Goal: Information Seeking & Learning: Learn about a topic

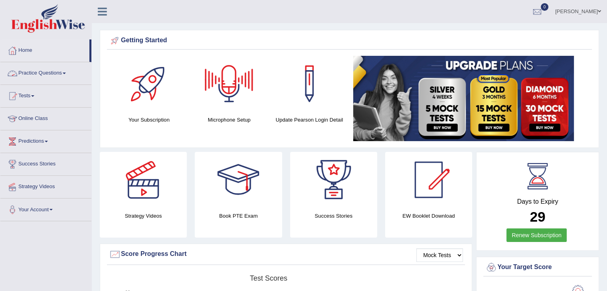
drag, startPoint x: 65, startPoint y: 69, endPoint x: 92, endPoint y: 116, distance: 54.3
click at [65, 69] on link "Practice Questions" at bounding box center [45, 72] width 91 height 20
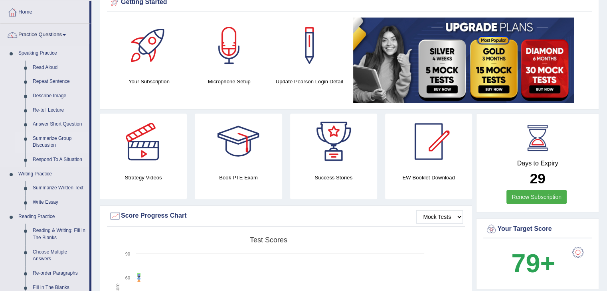
scroll to position [40, 0]
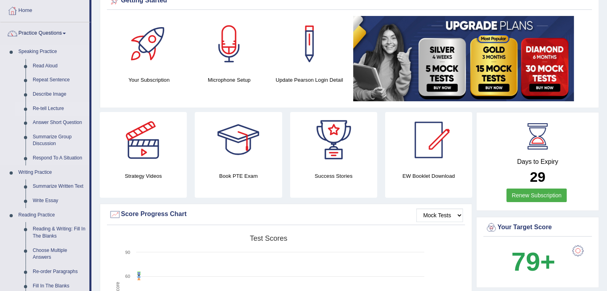
click at [42, 107] on link "Re-tell Lecture" at bounding box center [59, 109] width 60 height 14
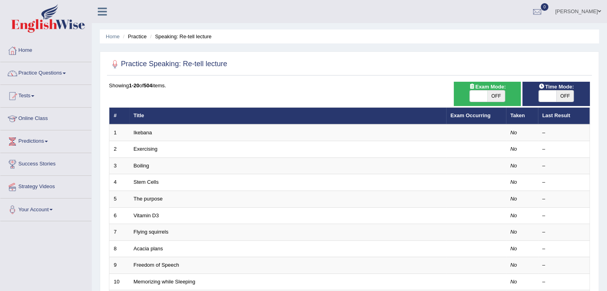
click at [499, 98] on span "OFF" at bounding box center [496, 96] width 18 height 11
checkbox input "true"
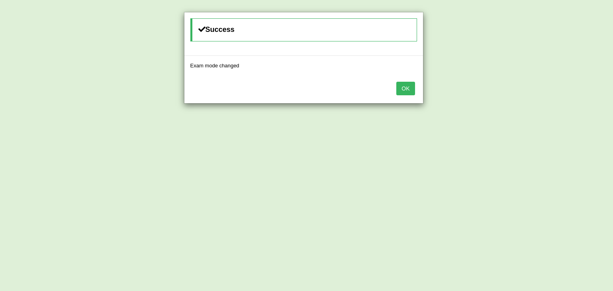
click at [410, 87] on button "OK" at bounding box center [405, 89] width 18 height 14
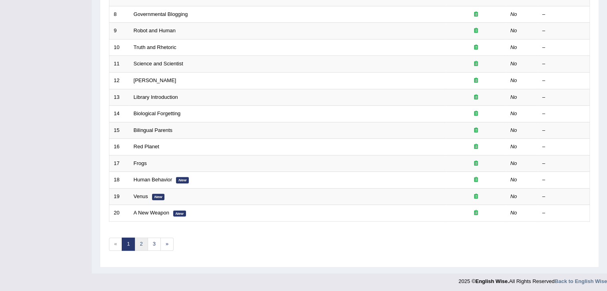
scroll to position [234, 0]
click at [138, 241] on link "2" at bounding box center [140, 244] width 13 height 13
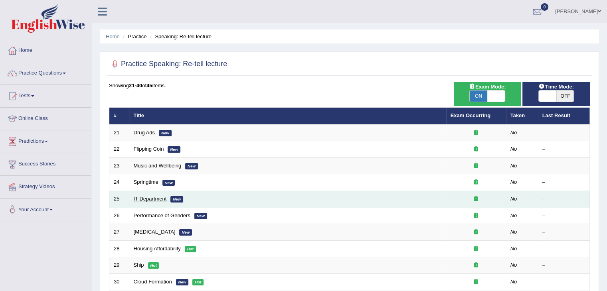
click at [147, 200] on link "IT Department" at bounding box center [150, 199] width 33 height 6
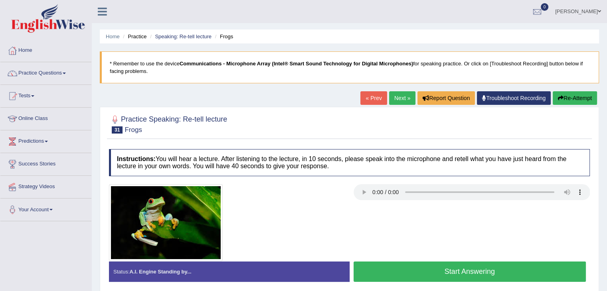
drag, startPoint x: 0, startPoint y: 0, endPoint x: 397, endPoint y: 100, distance: 409.2
click at [397, 100] on link "Next »" at bounding box center [402, 98] width 26 height 14
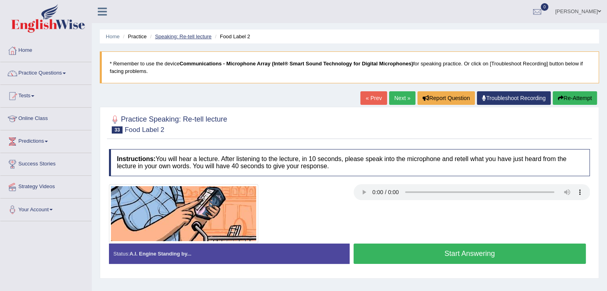
click at [203, 35] on link "Speaking: Re-tell lecture" at bounding box center [183, 36] width 57 height 6
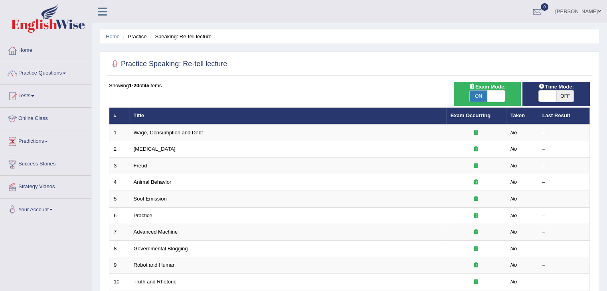
click at [506, 96] on div "ON OFF" at bounding box center [486, 96] width 59 height 12
click at [499, 96] on span at bounding box center [496, 96] width 18 height 11
checkbox input "false"
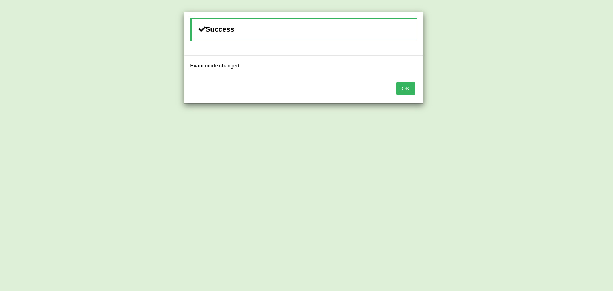
click at [404, 90] on button "OK" at bounding box center [405, 89] width 18 height 14
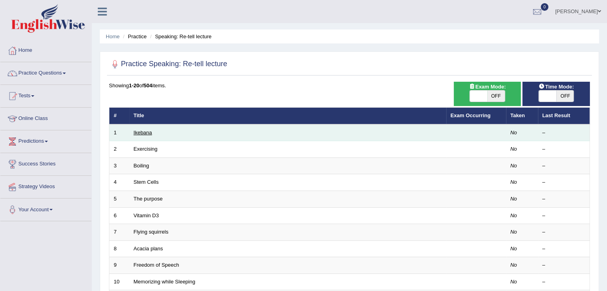
click at [140, 133] on link "Ikebana" at bounding box center [143, 133] width 18 height 6
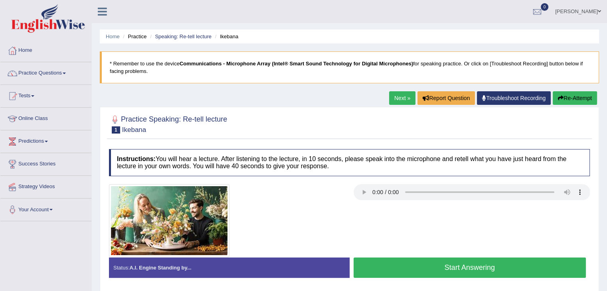
click at [405, 99] on link "Next »" at bounding box center [402, 98] width 26 height 14
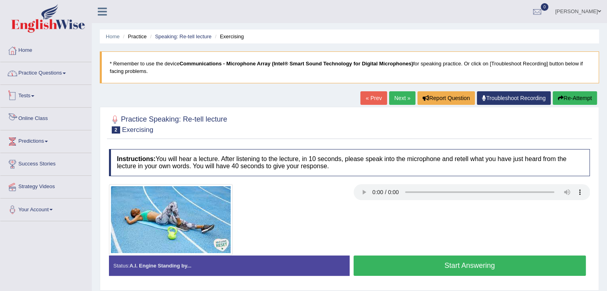
click at [57, 77] on link "Practice Questions" at bounding box center [45, 72] width 91 height 20
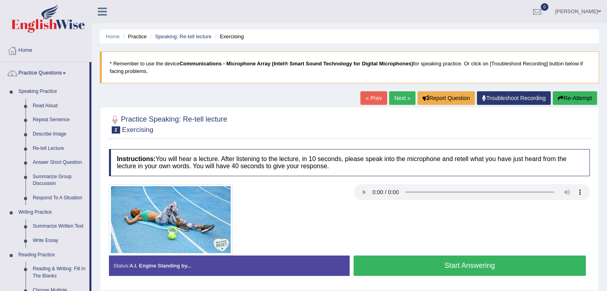
click at [399, 102] on link "Next »" at bounding box center [402, 98] width 26 height 14
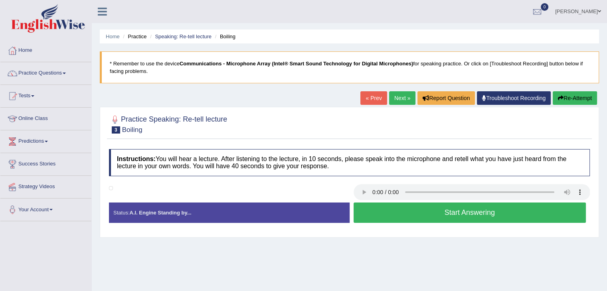
click at [389, 100] on link "Next »" at bounding box center [402, 98] width 26 height 14
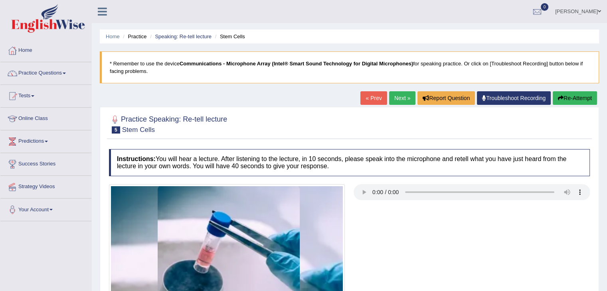
click at [389, 104] on link "Next »" at bounding box center [402, 98] width 26 height 14
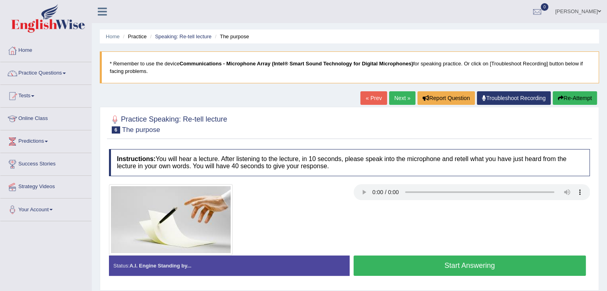
drag, startPoint x: 0, startPoint y: 0, endPoint x: 391, endPoint y: 102, distance: 404.2
click at [391, 102] on link "Next »" at bounding box center [402, 98] width 26 height 14
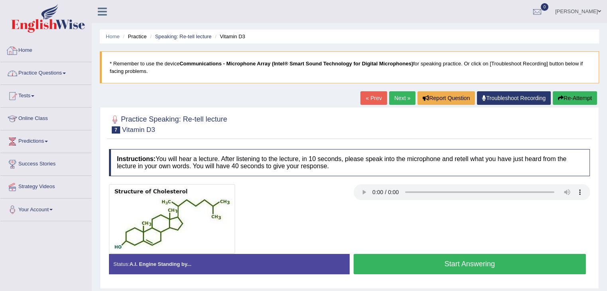
click at [56, 83] on li "Practice Questions Speaking Practice Read Aloud Repeat Sentence Describe Image …" at bounding box center [45, 73] width 91 height 23
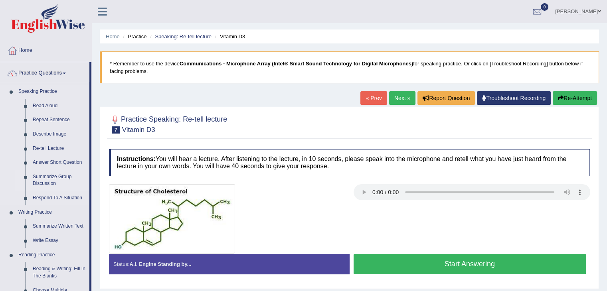
click at [50, 184] on link "Summarize Group Discussion" at bounding box center [59, 180] width 60 height 21
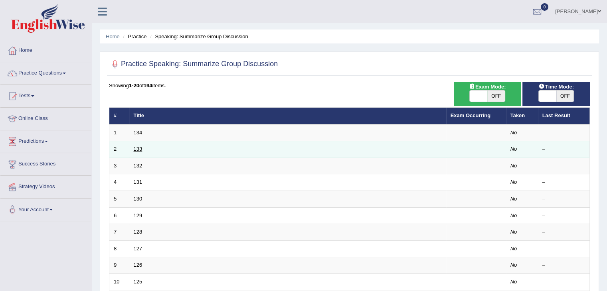
click at [139, 149] on link "133" at bounding box center [138, 149] width 9 height 6
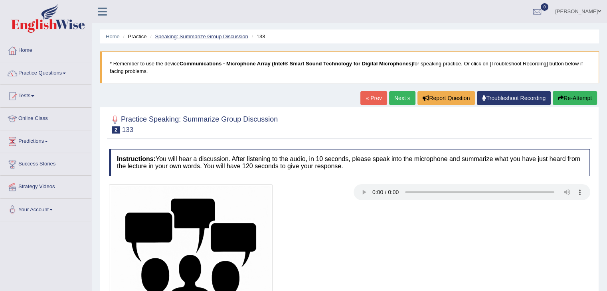
click at [188, 35] on link "Speaking: Summarize Group Discussion" at bounding box center [201, 36] width 93 height 6
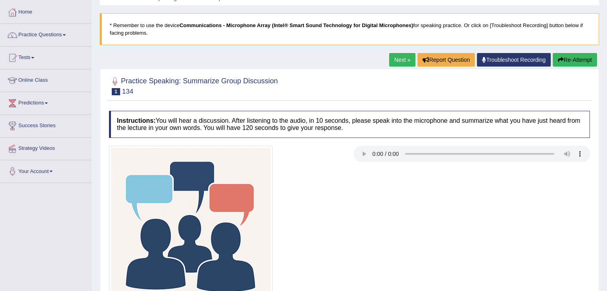
scroll to position [40, 0]
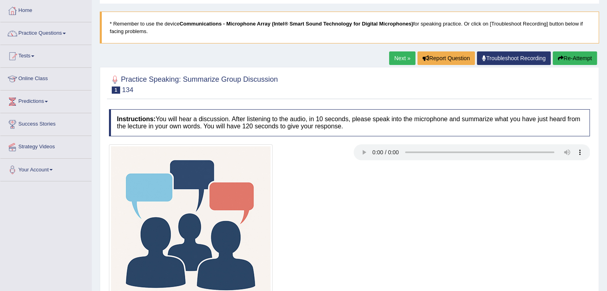
click at [402, 59] on link "Next »" at bounding box center [402, 58] width 26 height 14
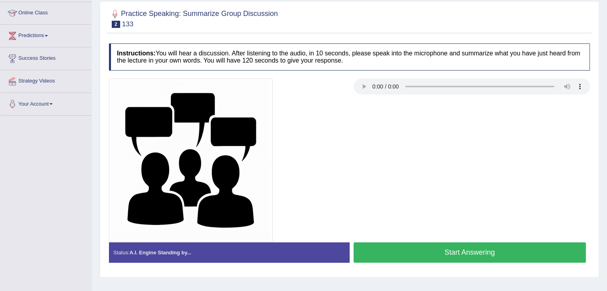
scroll to position [120, 0]
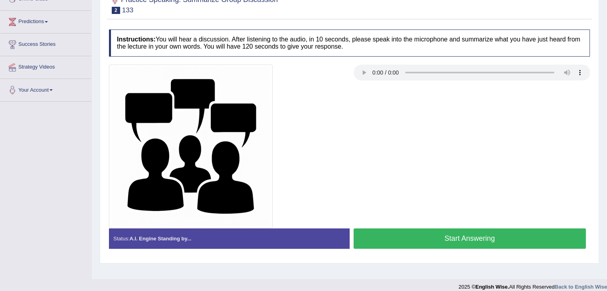
click at [371, 174] on div at bounding box center [349, 146] width 488 height 163
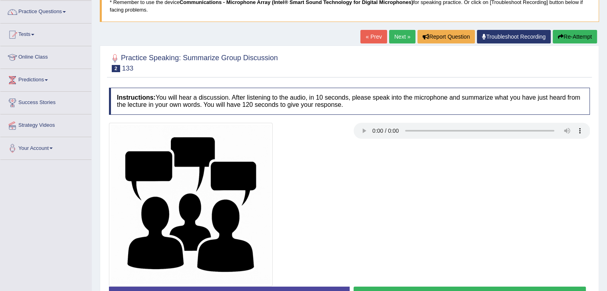
scroll to position [40, 0]
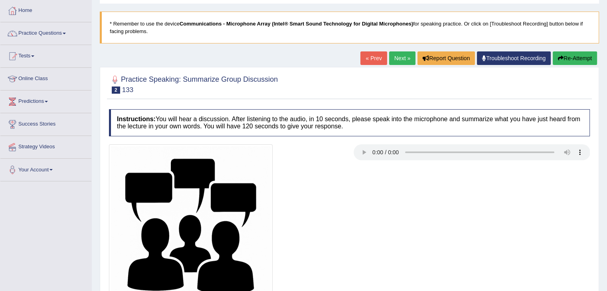
click at [403, 55] on link "Next »" at bounding box center [402, 58] width 26 height 14
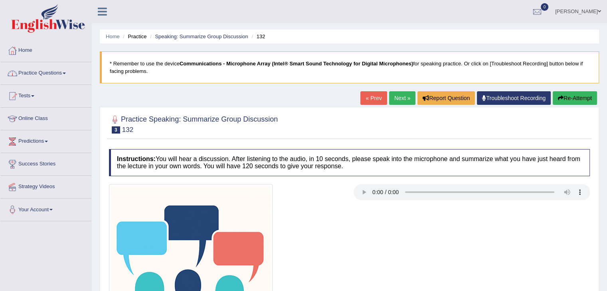
click at [67, 70] on link "Practice Questions" at bounding box center [45, 72] width 91 height 20
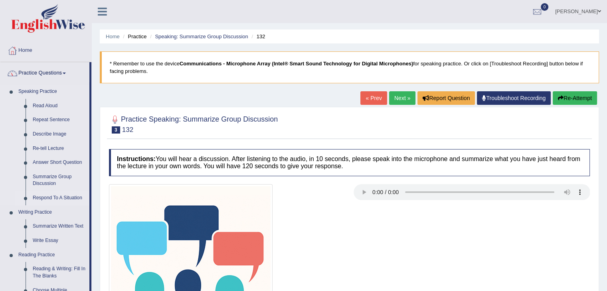
click at [56, 198] on link "Respond To A Situation" at bounding box center [59, 198] width 60 height 14
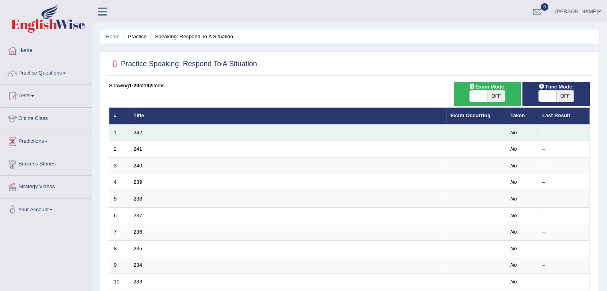
click at [142, 134] on td "242" at bounding box center [287, 132] width 317 height 17
click at [136, 133] on link "242" at bounding box center [138, 133] width 9 height 6
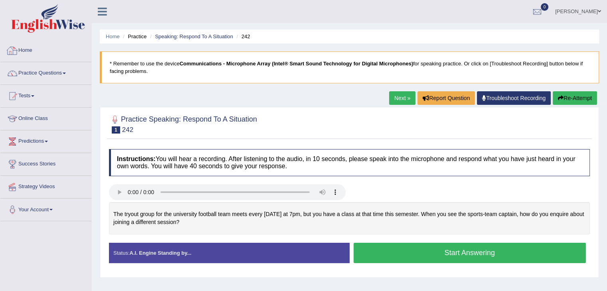
click at [46, 56] on link "Home" at bounding box center [45, 49] width 91 height 20
click at [41, 121] on link "Online Class" at bounding box center [45, 118] width 91 height 20
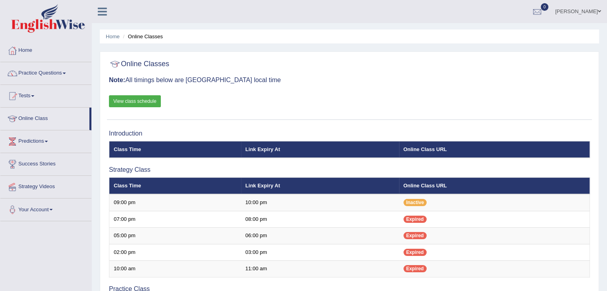
click at [147, 99] on link "View class schedule" at bounding box center [135, 101] width 52 height 12
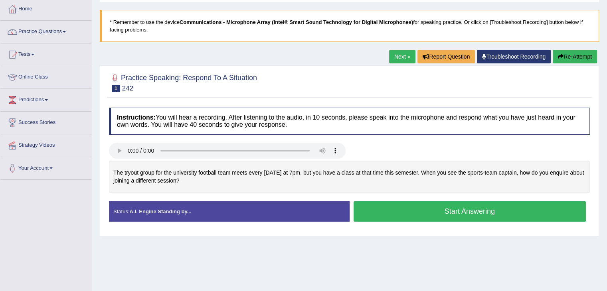
scroll to position [80, 0]
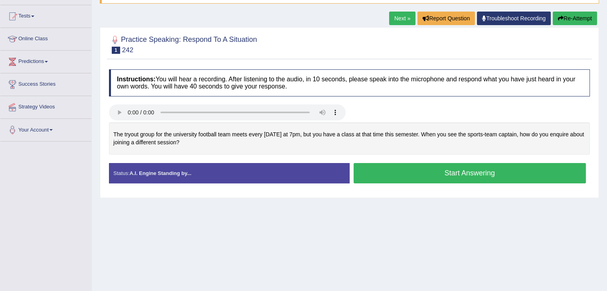
click at [397, 22] on link "Next »" at bounding box center [402, 19] width 26 height 14
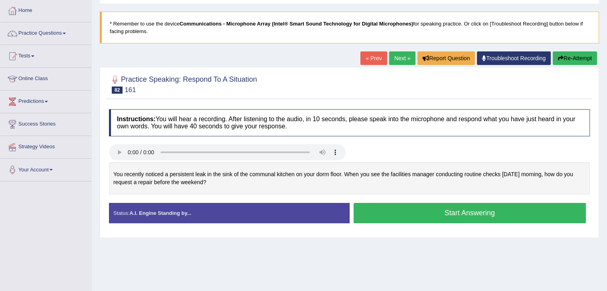
click at [390, 58] on link "Next »" at bounding box center [402, 58] width 26 height 14
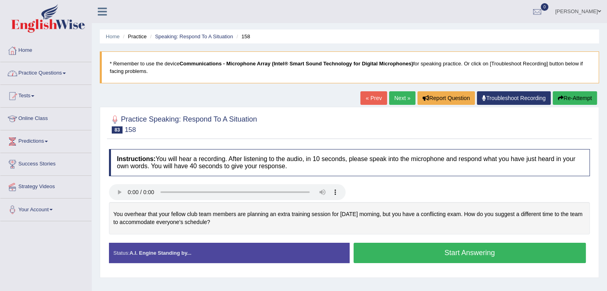
click at [34, 51] on link "Home" at bounding box center [45, 49] width 91 height 20
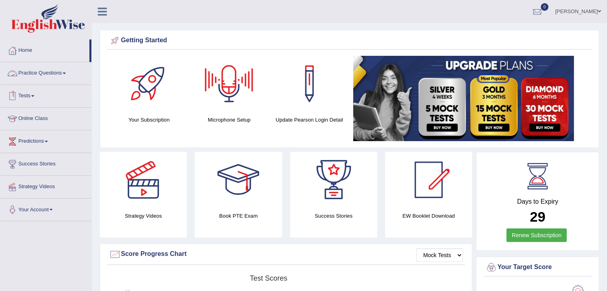
click at [65, 75] on link "Practice Questions" at bounding box center [45, 72] width 91 height 20
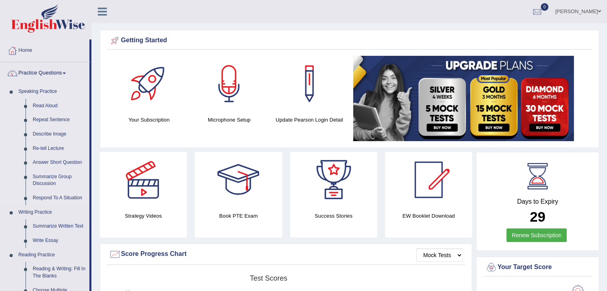
scroll to position [40, 0]
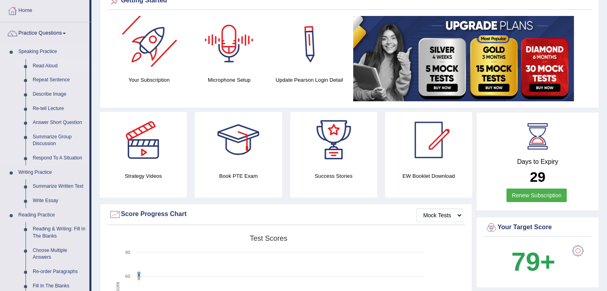
drag, startPoint x: 55, startPoint y: 65, endPoint x: 62, endPoint y: 66, distance: 7.2
click at [55, 65] on link "Read Aloud" at bounding box center [59, 66] width 60 height 14
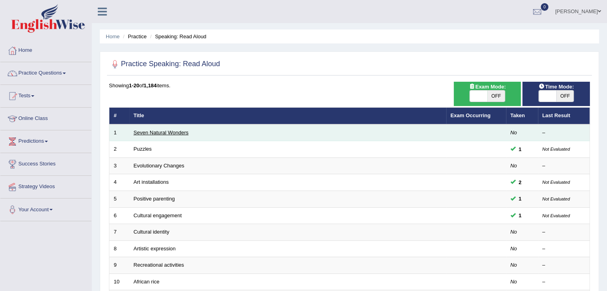
click at [163, 132] on link "Seven Natural Wonders" at bounding box center [161, 133] width 55 height 6
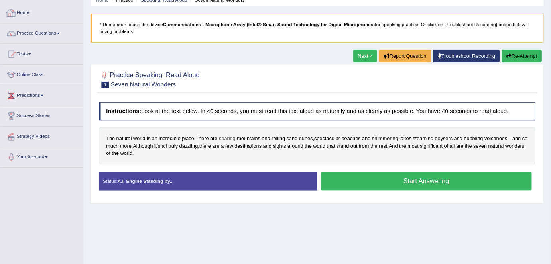
scroll to position [80, 0]
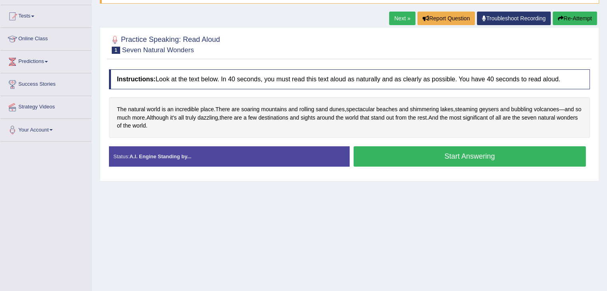
click at [403, 224] on div "Home Practice Speaking: Read Aloud Seven Natural Wonders * Remember to use the …" at bounding box center [349, 119] width 515 height 399
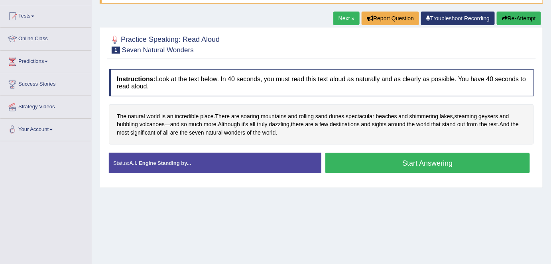
click at [347, 20] on link "Next »" at bounding box center [346, 19] width 26 height 14
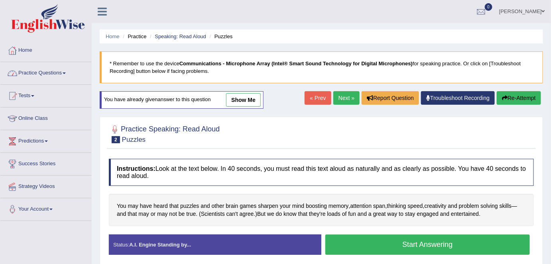
click at [57, 73] on link "Practice Questions" at bounding box center [45, 72] width 91 height 20
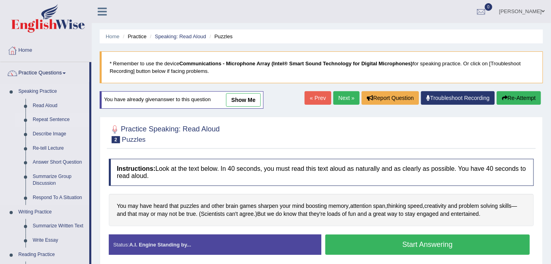
drag, startPoint x: 63, startPoint y: 121, endPoint x: 71, endPoint y: 123, distance: 8.2
click at [63, 121] on link "Repeat Sentence" at bounding box center [59, 120] width 60 height 14
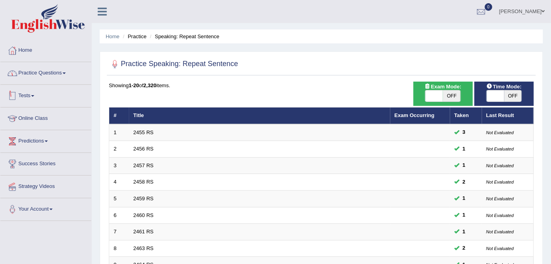
click at [47, 77] on link "Practice Questions" at bounding box center [45, 72] width 91 height 20
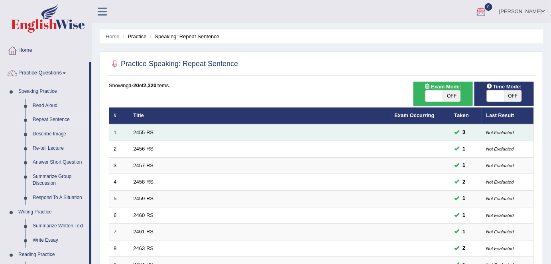
drag, startPoint x: 140, startPoint y: 134, endPoint x: 281, endPoint y: 135, distance: 141.2
click at [140, 134] on link "2455 RS" at bounding box center [144, 133] width 20 height 6
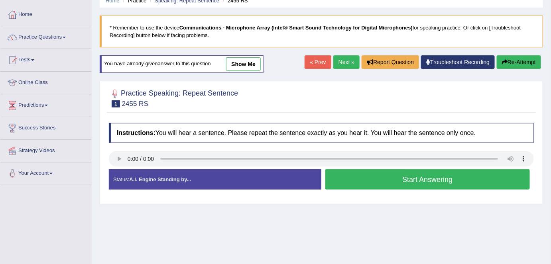
click at [382, 175] on button "Start Answering" at bounding box center [427, 179] width 205 height 20
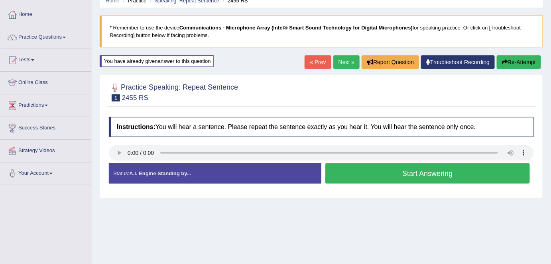
click at [381, 176] on button "Start Answering" at bounding box center [427, 173] width 205 height 20
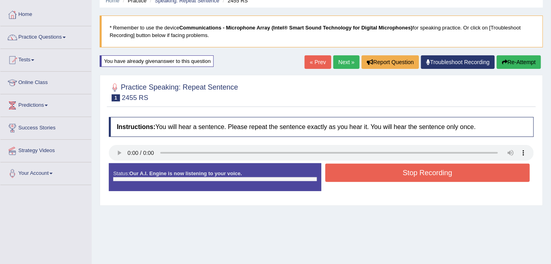
click at [381, 176] on button "Stop Recording" at bounding box center [427, 173] width 205 height 18
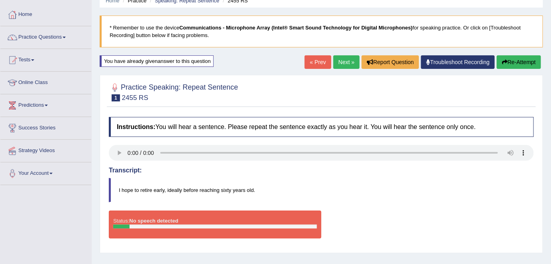
scroll to position [72, 0]
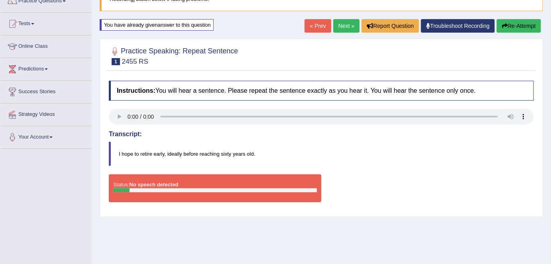
click at [517, 31] on button "Re-Attempt" at bounding box center [519, 26] width 44 height 14
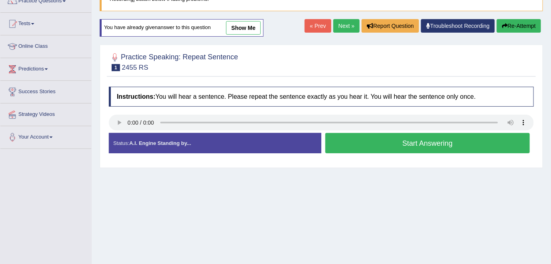
click at [358, 142] on button "Start Answering" at bounding box center [427, 143] width 205 height 20
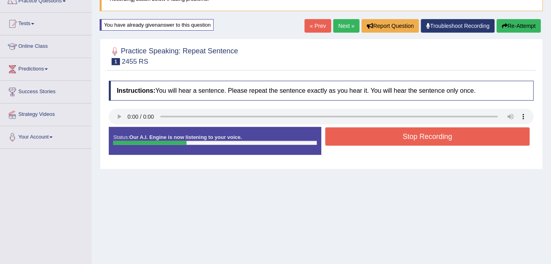
click at [357, 141] on button "Stop Recording" at bounding box center [427, 137] width 205 height 18
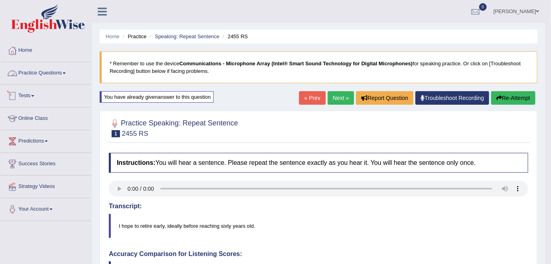
drag, startPoint x: 26, startPoint y: 77, endPoint x: 47, endPoint y: 89, distance: 24.3
click at [26, 77] on link "Practice Questions" at bounding box center [45, 72] width 91 height 20
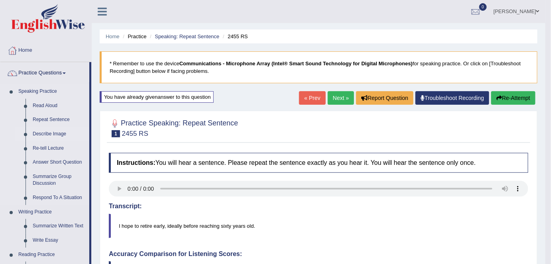
click at [59, 134] on link "Describe Image" at bounding box center [59, 134] width 60 height 14
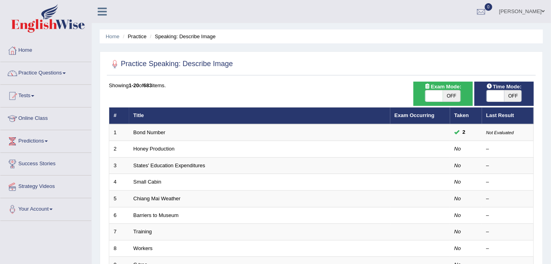
click at [457, 95] on span "OFF" at bounding box center [452, 96] width 18 height 11
checkbox input "true"
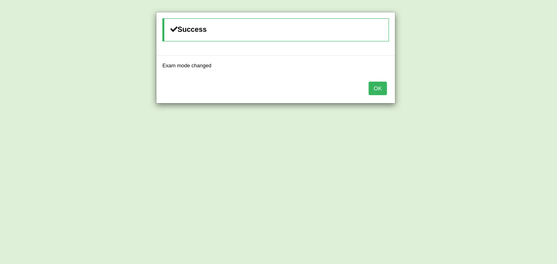
click at [377, 87] on button "OK" at bounding box center [377, 89] width 18 height 14
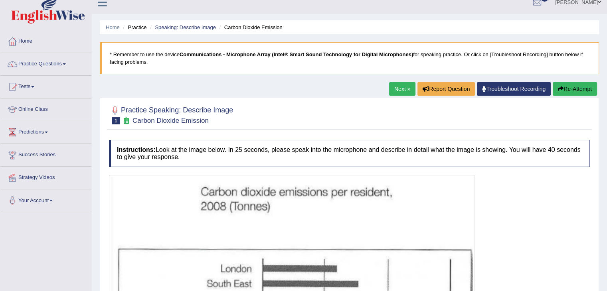
scroll to position [9, 0]
click at [399, 91] on link "Next »" at bounding box center [402, 90] width 26 height 14
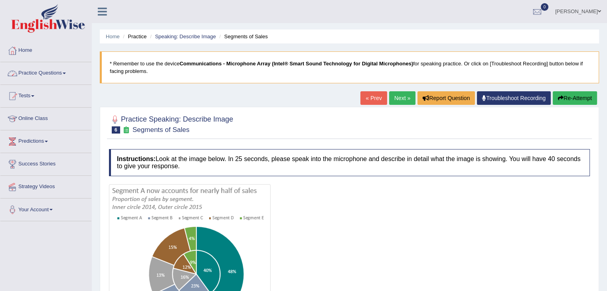
drag, startPoint x: 51, startPoint y: 79, endPoint x: 65, endPoint y: 85, distance: 14.5
click at [51, 79] on link "Practice Questions" at bounding box center [45, 72] width 91 height 20
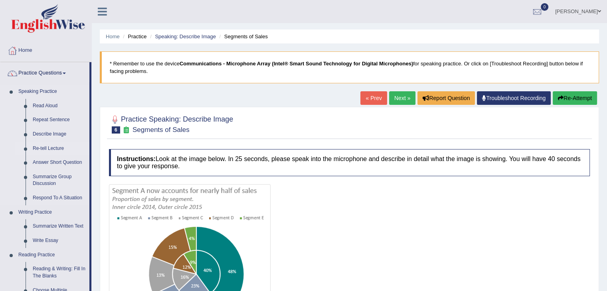
click at [57, 148] on link "Re-tell Lecture" at bounding box center [59, 149] width 60 height 14
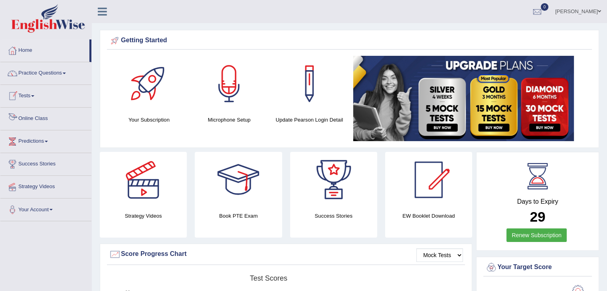
click at [33, 116] on link "Online Class" at bounding box center [45, 118] width 91 height 20
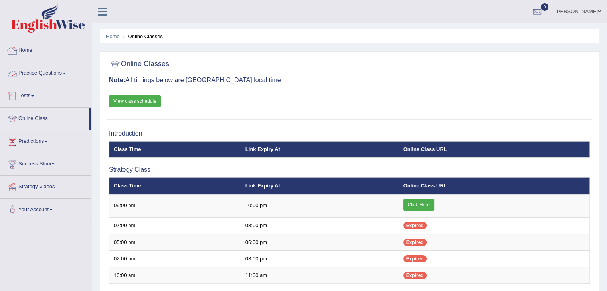
click at [33, 43] on link "Home" at bounding box center [45, 49] width 91 height 20
